Goal: Check status: Check status

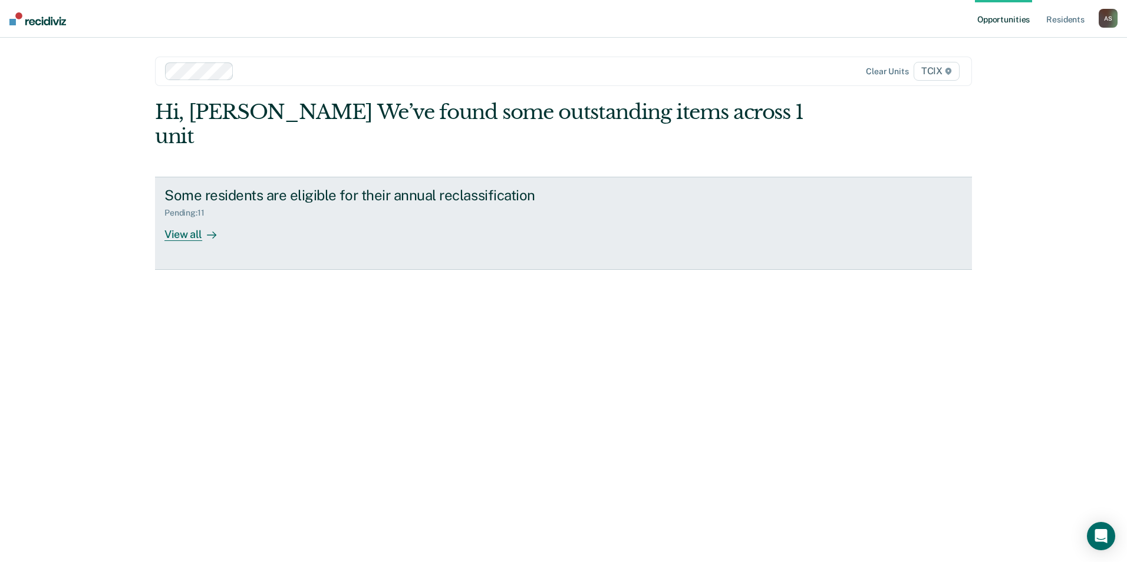
click at [329, 215] on div "Some residents are eligible for their annual reclassification Pending : 11 View…" at bounding box center [385, 214] width 442 height 54
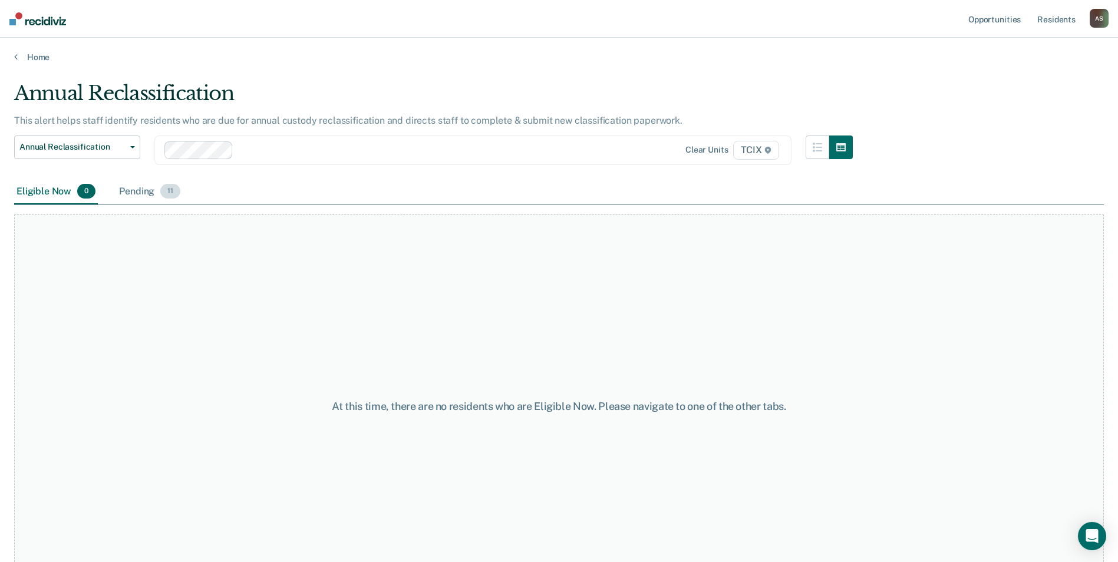
click at [144, 192] on div "Pending 11" at bounding box center [150, 192] width 66 height 26
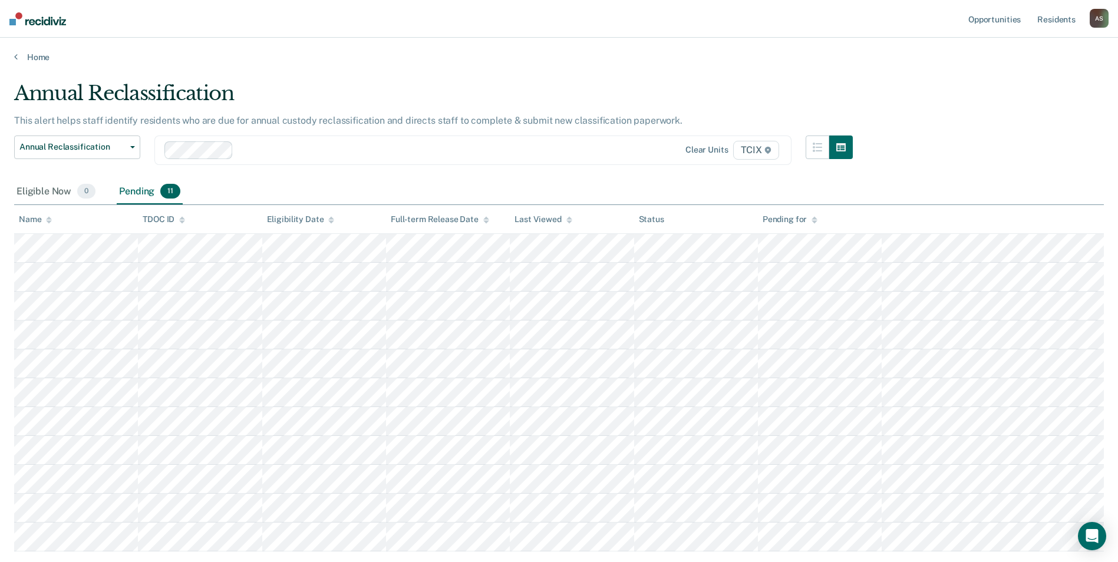
scroll to position [59, 0]
